Goal: Check status: Check status

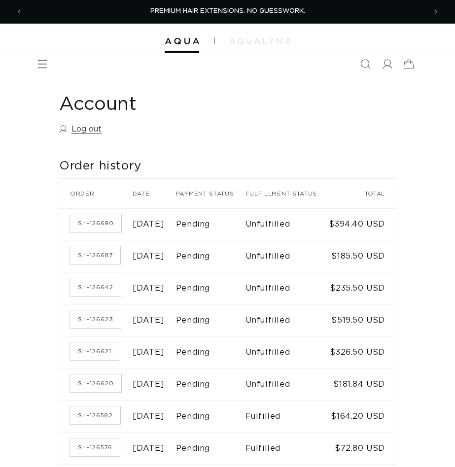
click at [94, 231] on link "SH-126690" at bounding box center [95, 223] width 51 height 18
